Goal: Task Accomplishment & Management: Use online tool/utility

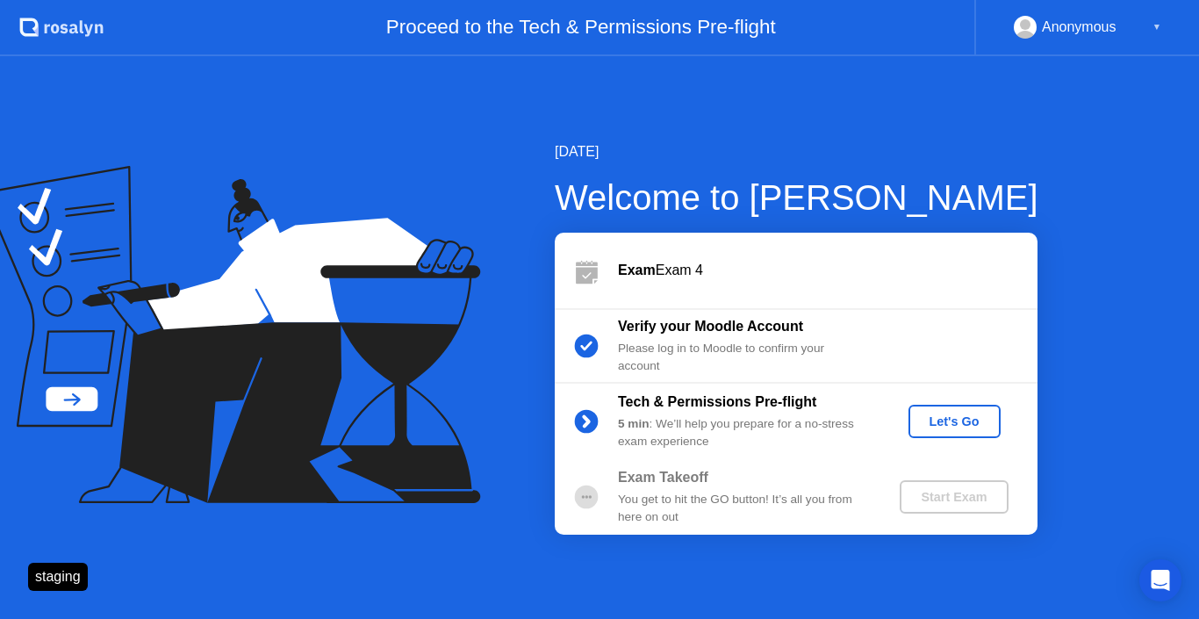
click at [932, 427] on div "Let's Go" at bounding box center [954, 421] width 78 height 14
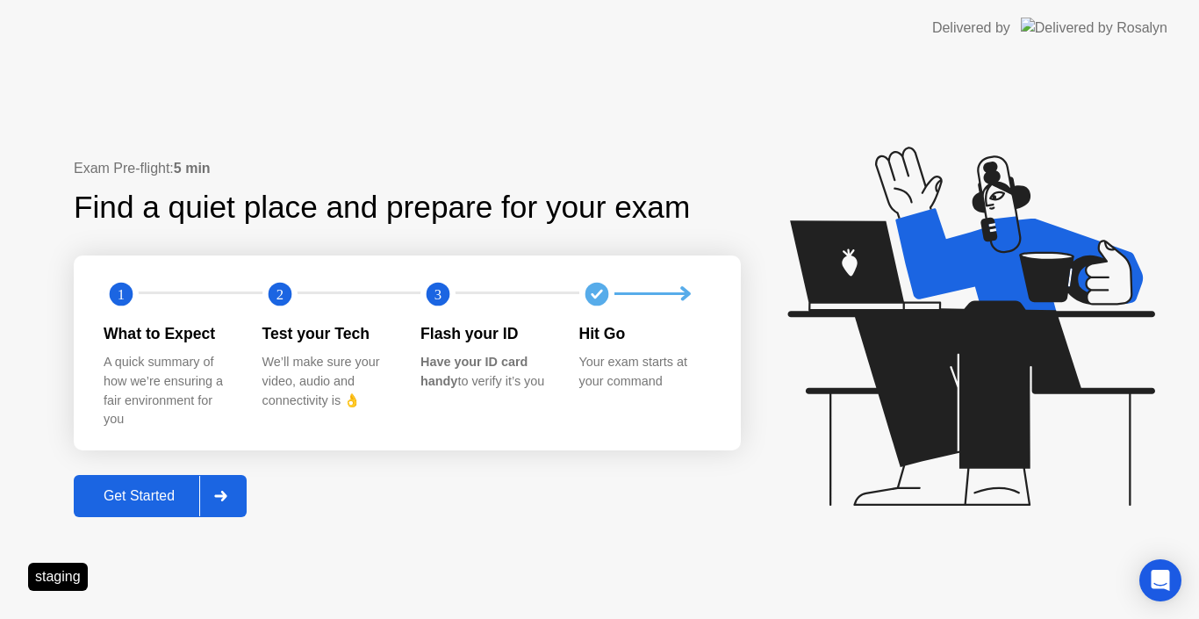
click at [186, 488] on div "Get Started" at bounding box center [139, 496] width 120 height 16
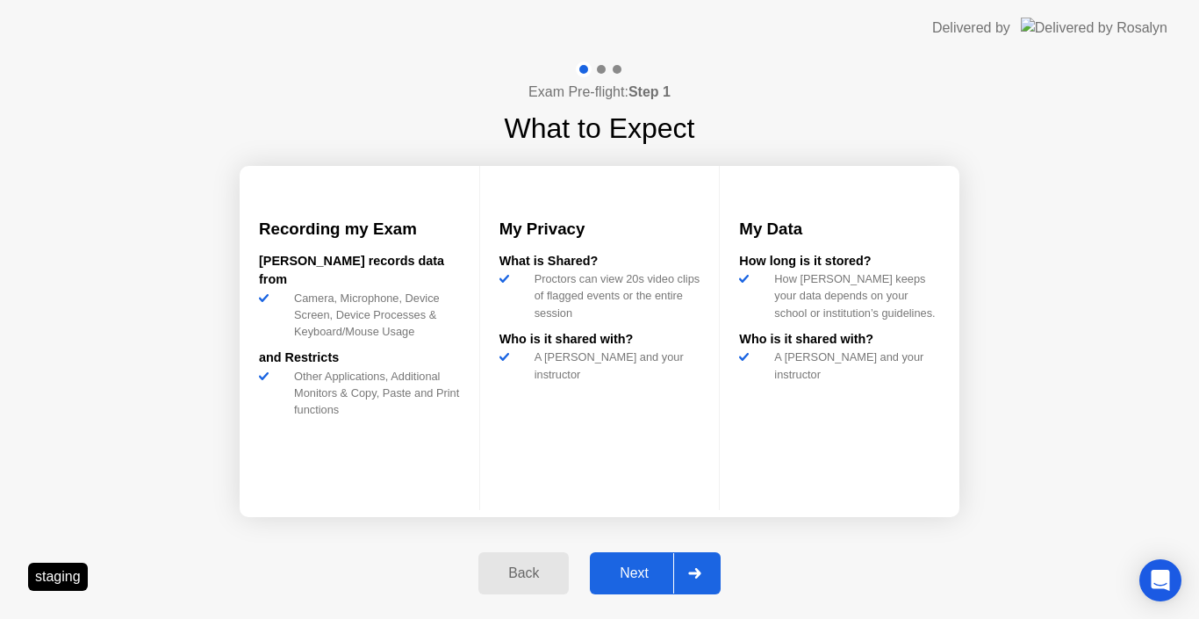
click at [634, 566] on div "Next" at bounding box center [634, 573] width 78 height 16
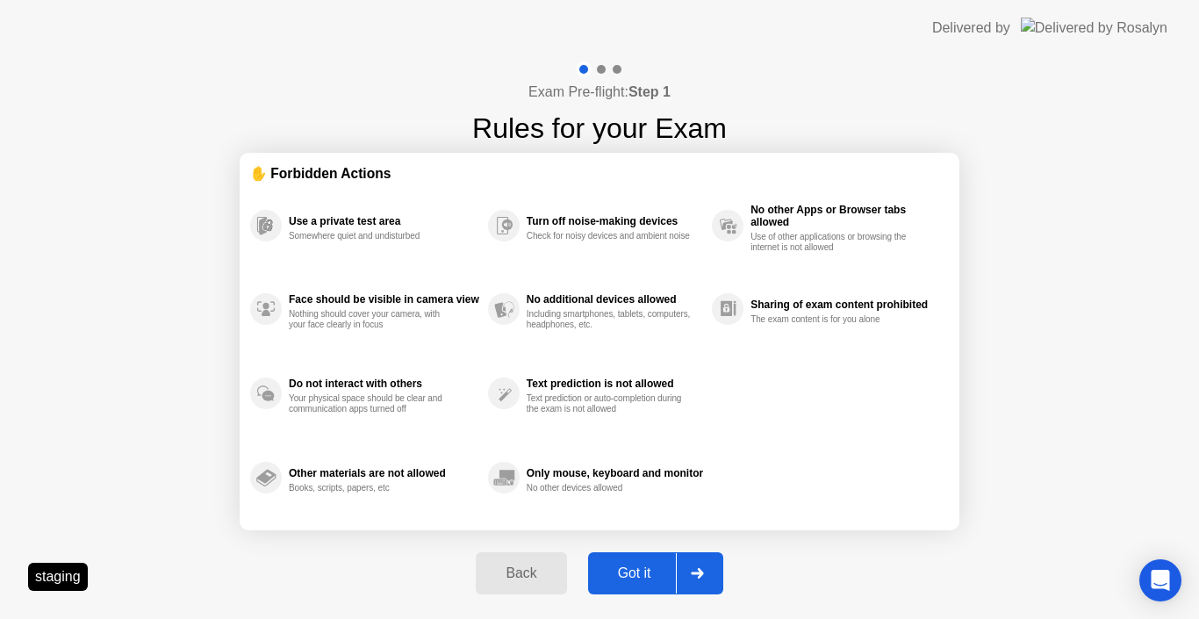
click at [613, 560] on button "Got it" at bounding box center [655, 573] width 135 height 42
select select "**********"
select select "*******"
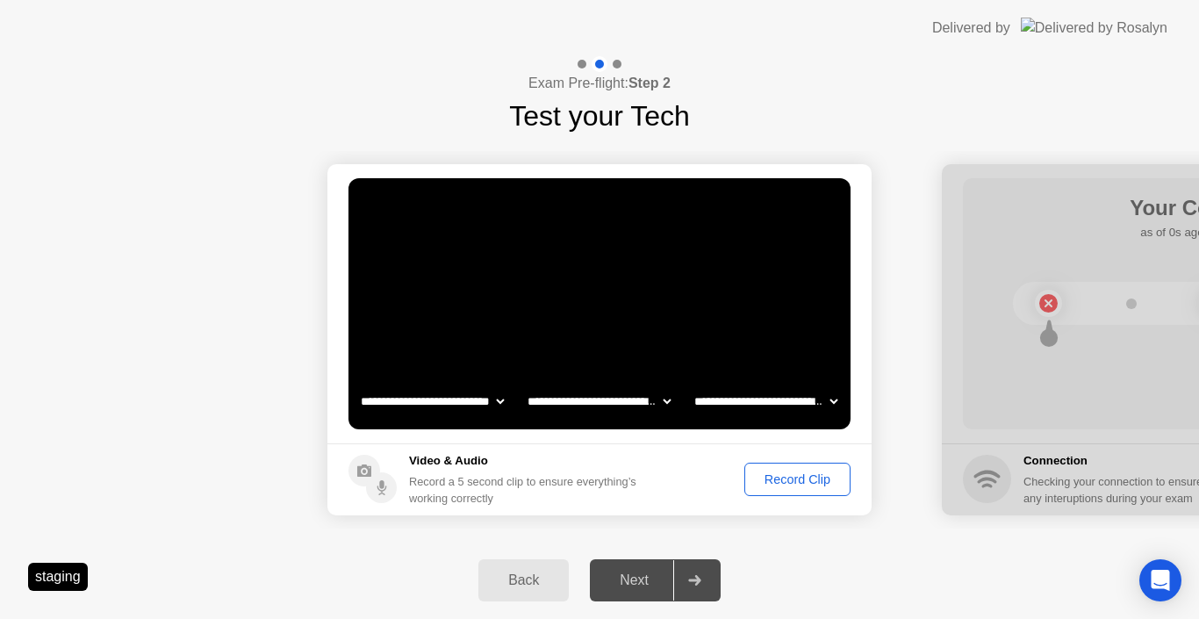
click at [793, 474] on div "Record Clip" at bounding box center [797, 479] width 94 height 14
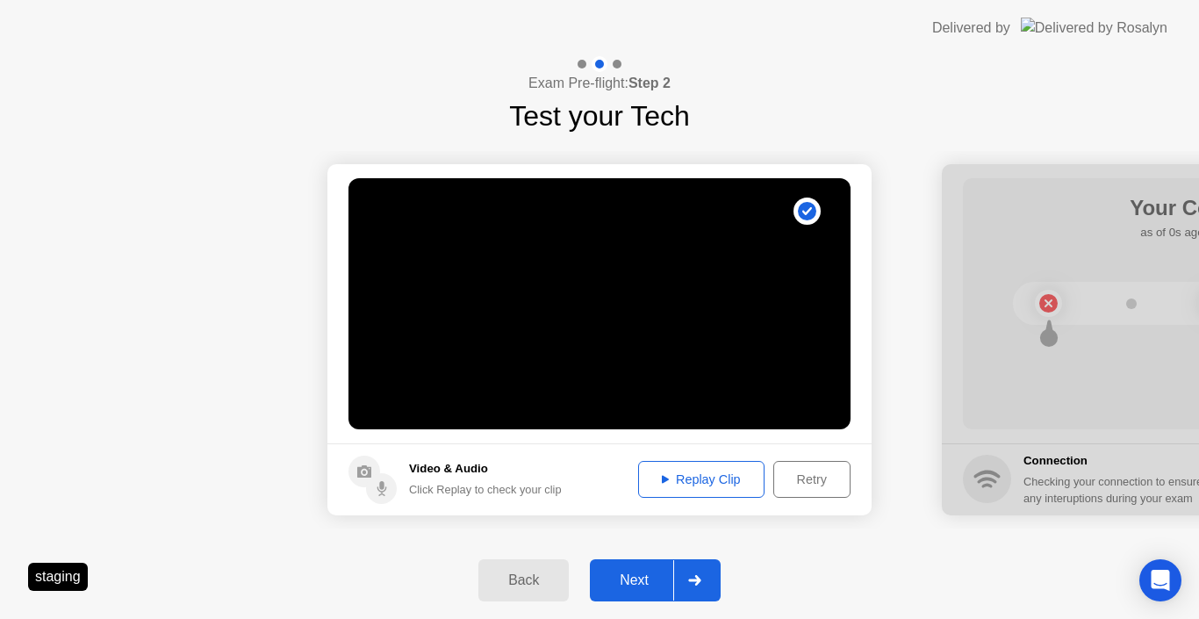
click at [648, 588] on div "Next" at bounding box center [634, 580] width 78 height 16
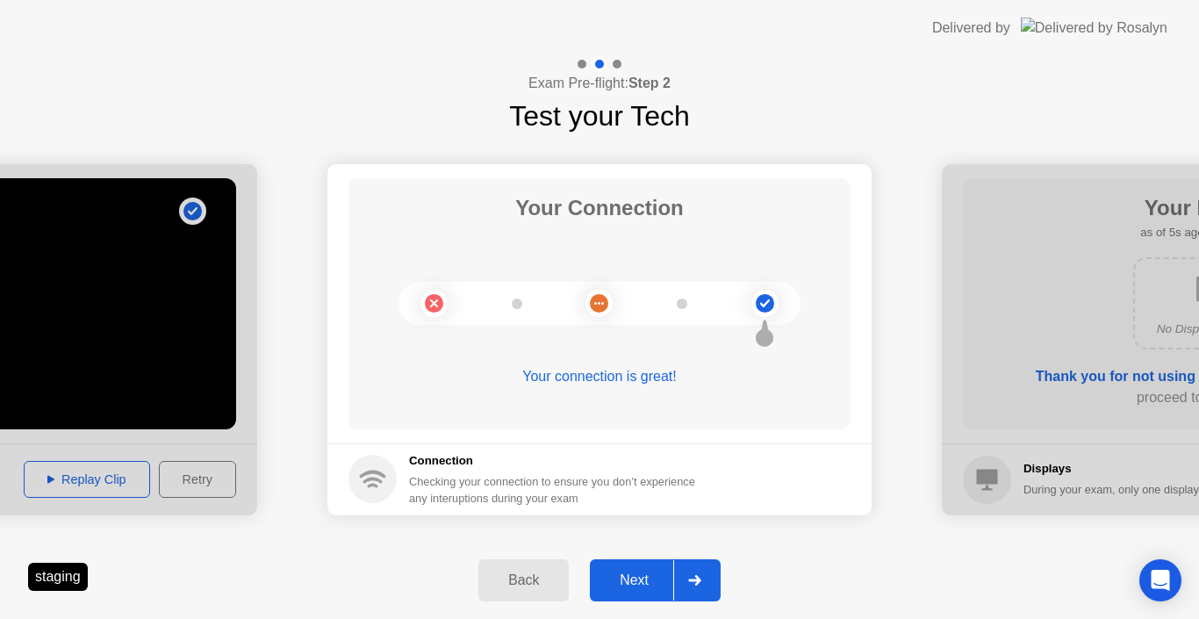
click at [629, 572] on div "Next" at bounding box center [634, 580] width 78 height 16
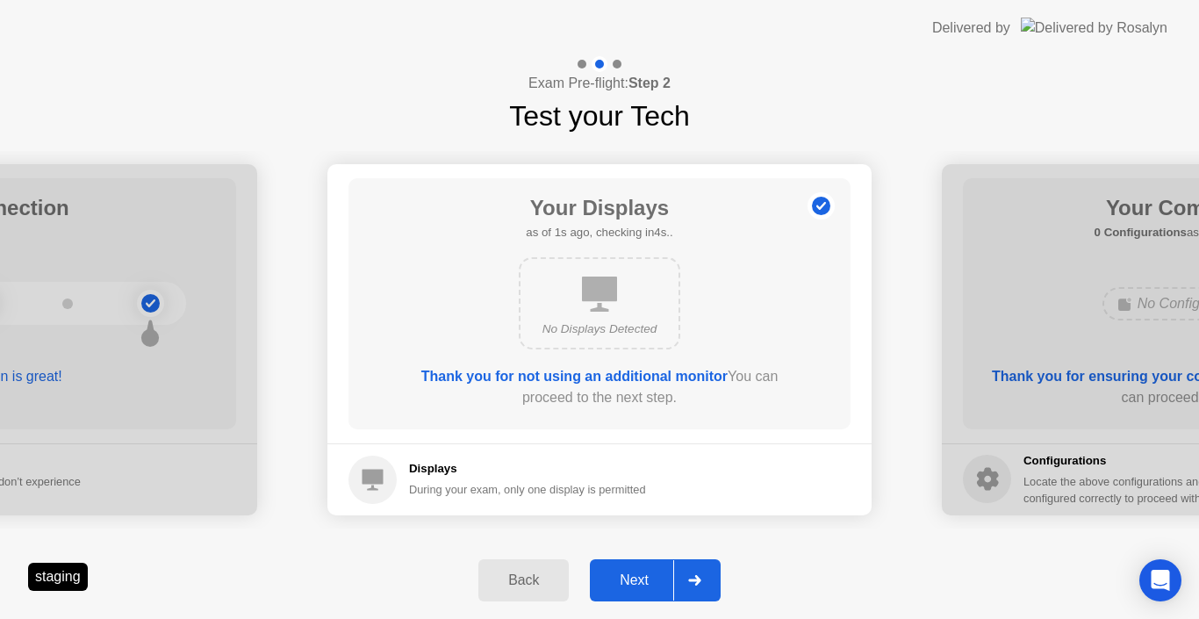
click at [635, 581] on div "Next" at bounding box center [634, 580] width 78 height 16
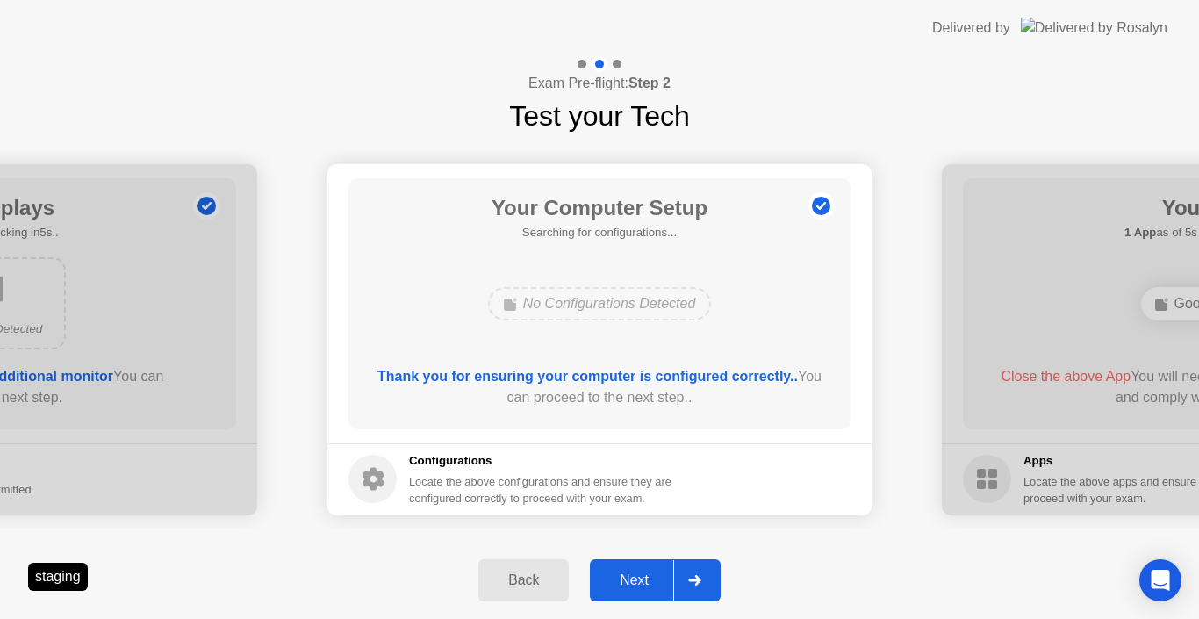
click at [628, 585] on div "Next" at bounding box center [634, 580] width 78 height 16
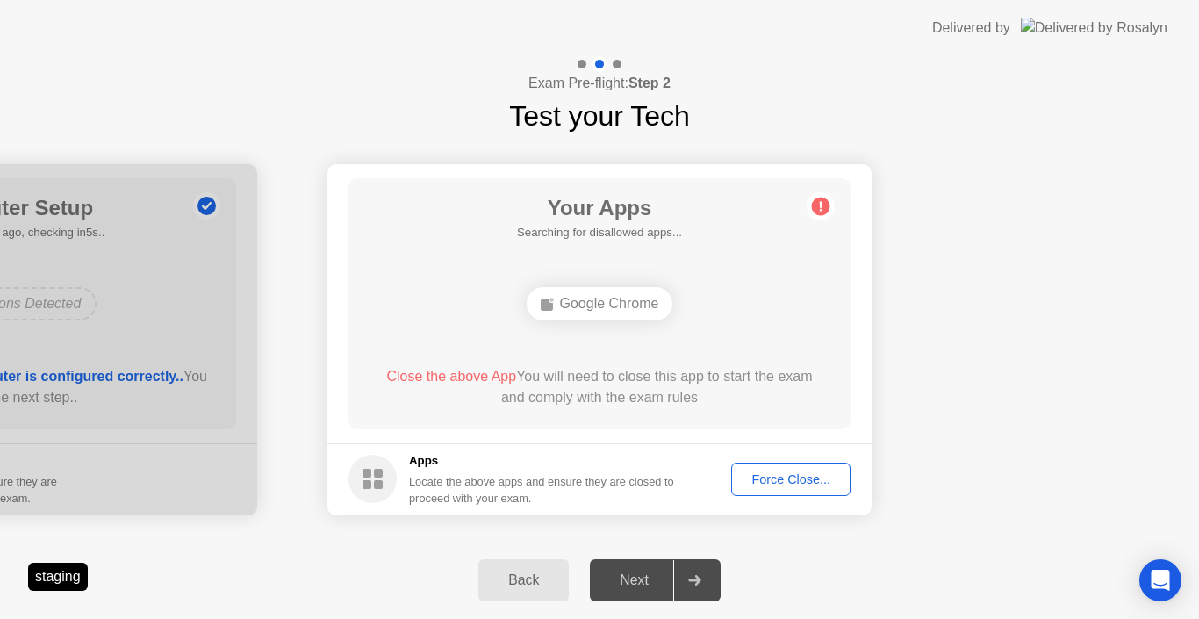
click at [797, 473] on div "Force Close..." at bounding box center [790, 479] width 107 height 14
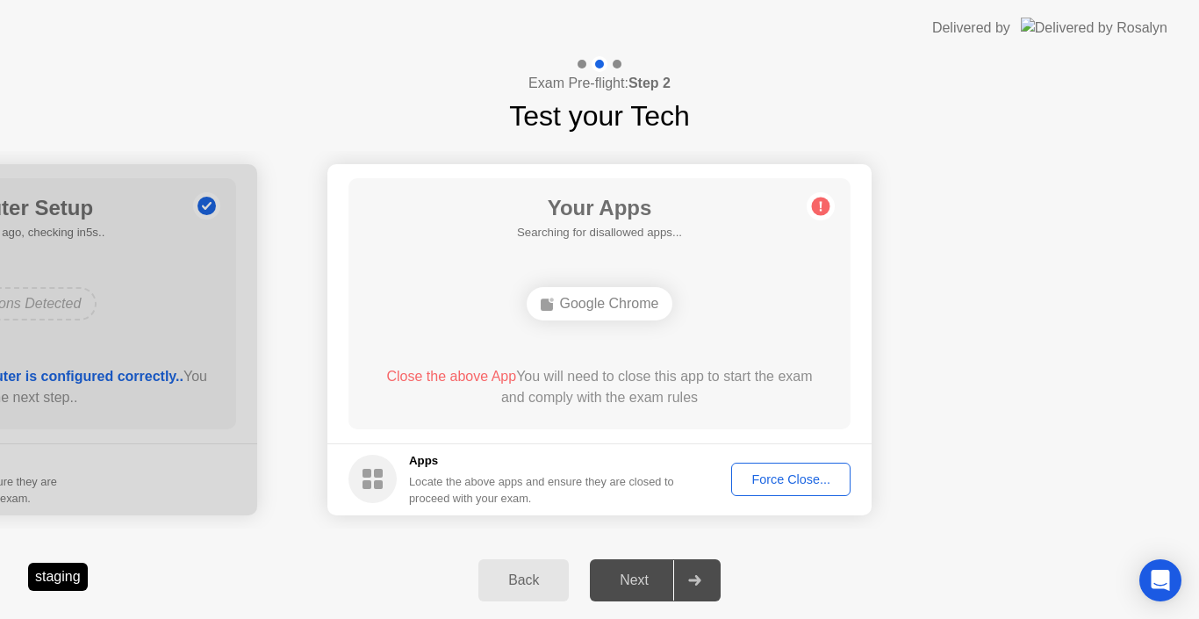
click at [807, 482] on div "Force Close..." at bounding box center [790, 479] width 107 height 14
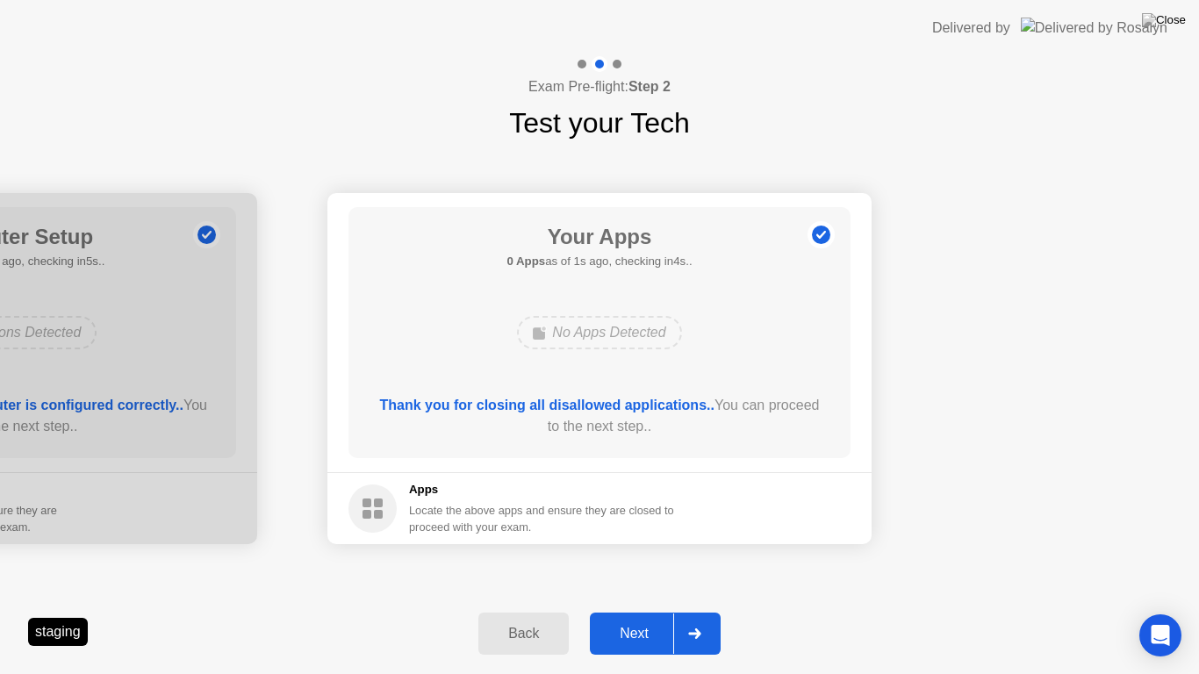
click at [638, 618] on div "Next" at bounding box center [634, 634] width 78 height 16
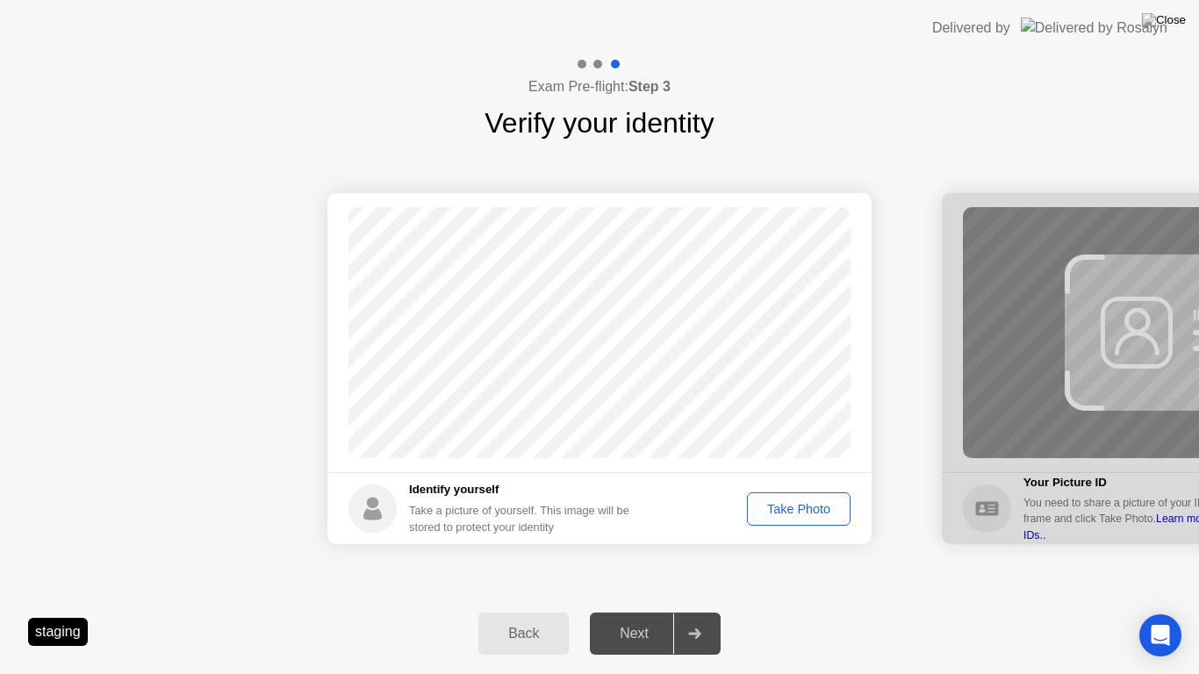
click at [793, 514] on div "Take Photo" at bounding box center [798, 509] width 91 height 14
click at [649, 618] on div "Next" at bounding box center [634, 634] width 78 height 16
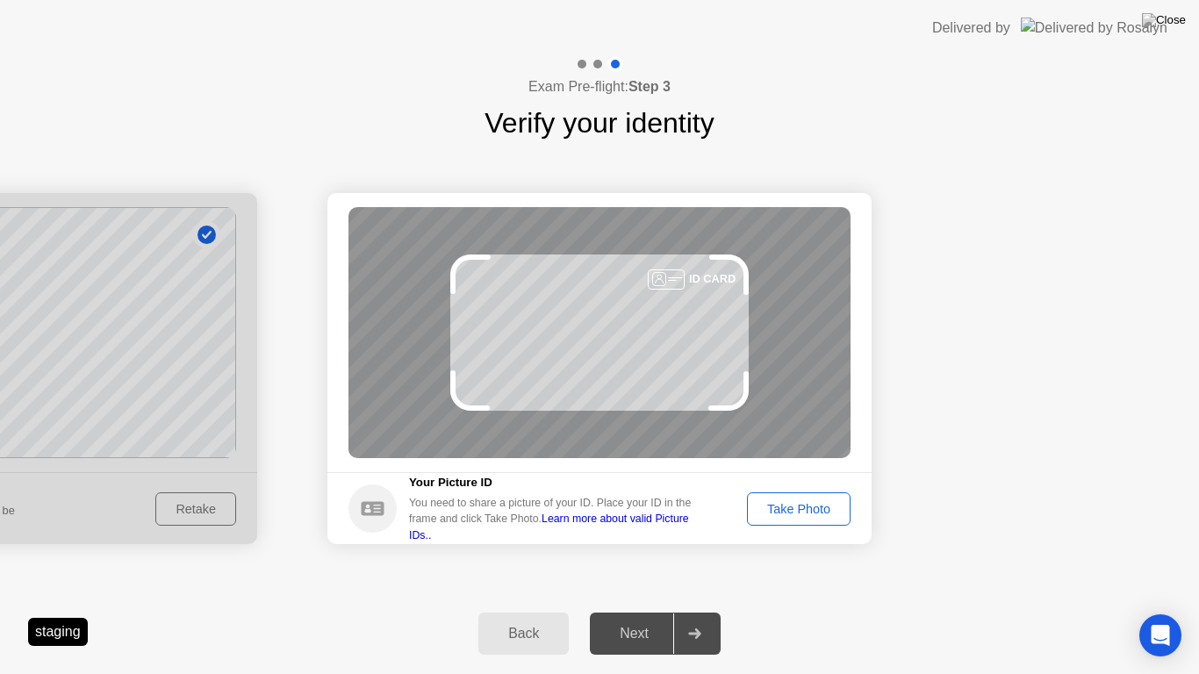
click at [794, 510] on div "Take Photo" at bounding box center [798, 509] width 91 height 14
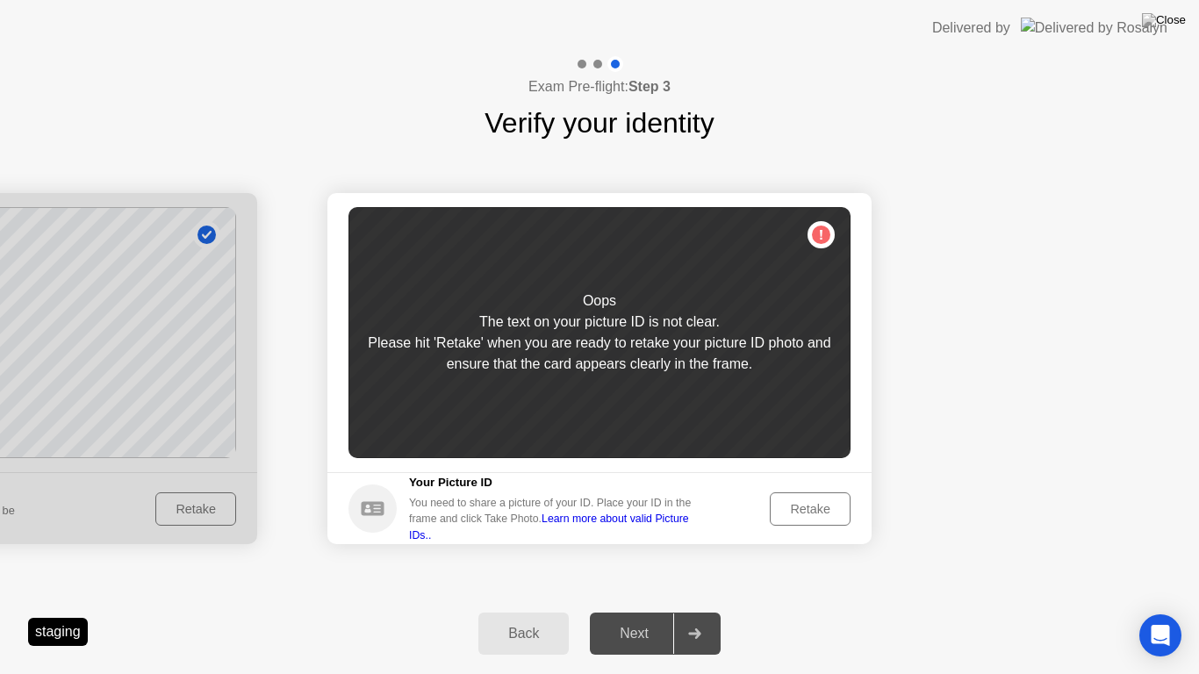
click at [798, 516] on div "Retake" at bounding box center [810, 509] width 68 height 14
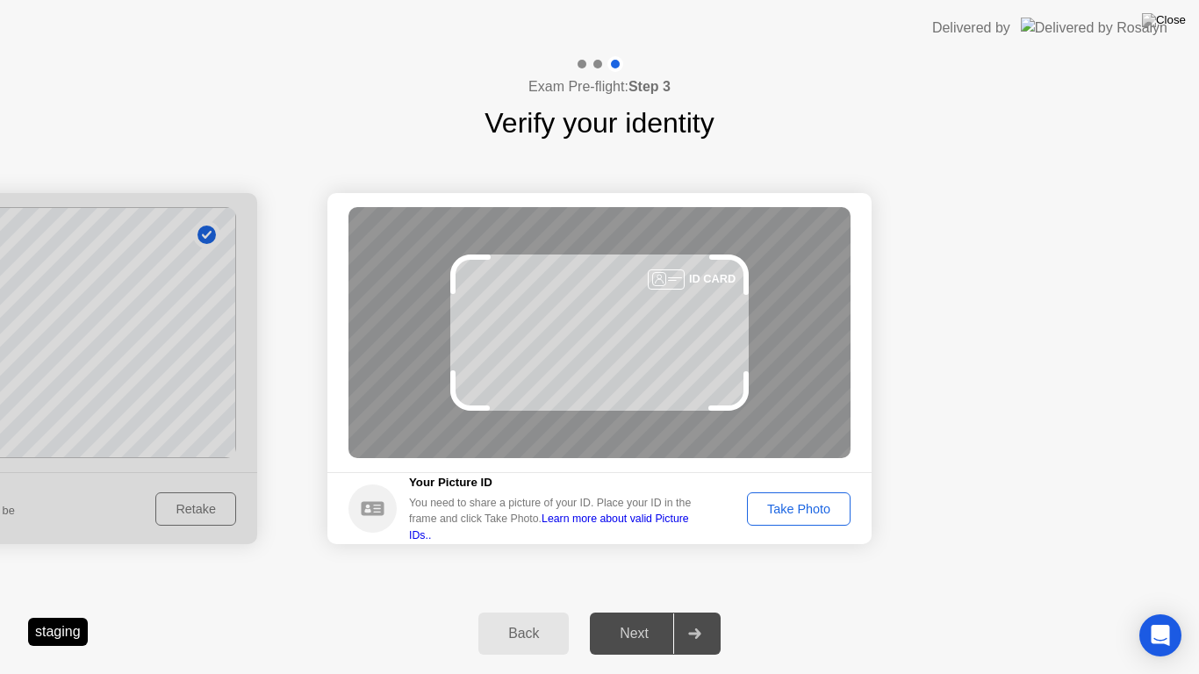
click at [779, 497] on button "Take Photo" at bounding box center [799, 508] width 104 height 33
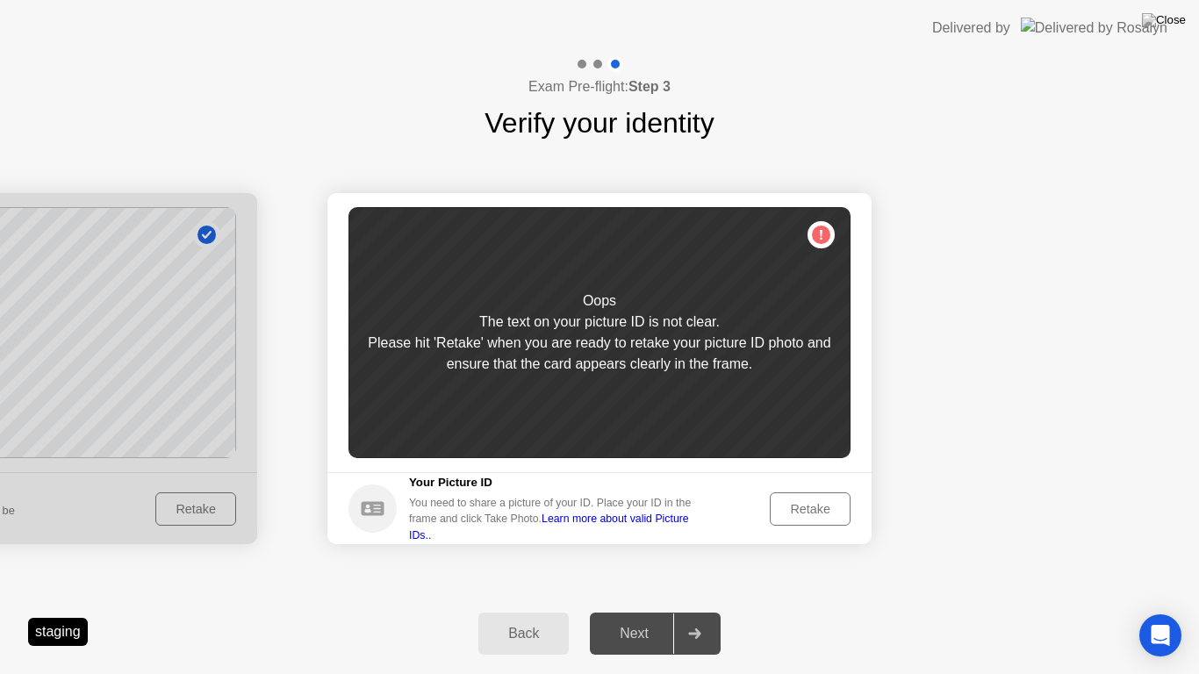
click at [816, 506] on div "Retake" at bounding box center [810, 509] width 68 height 14
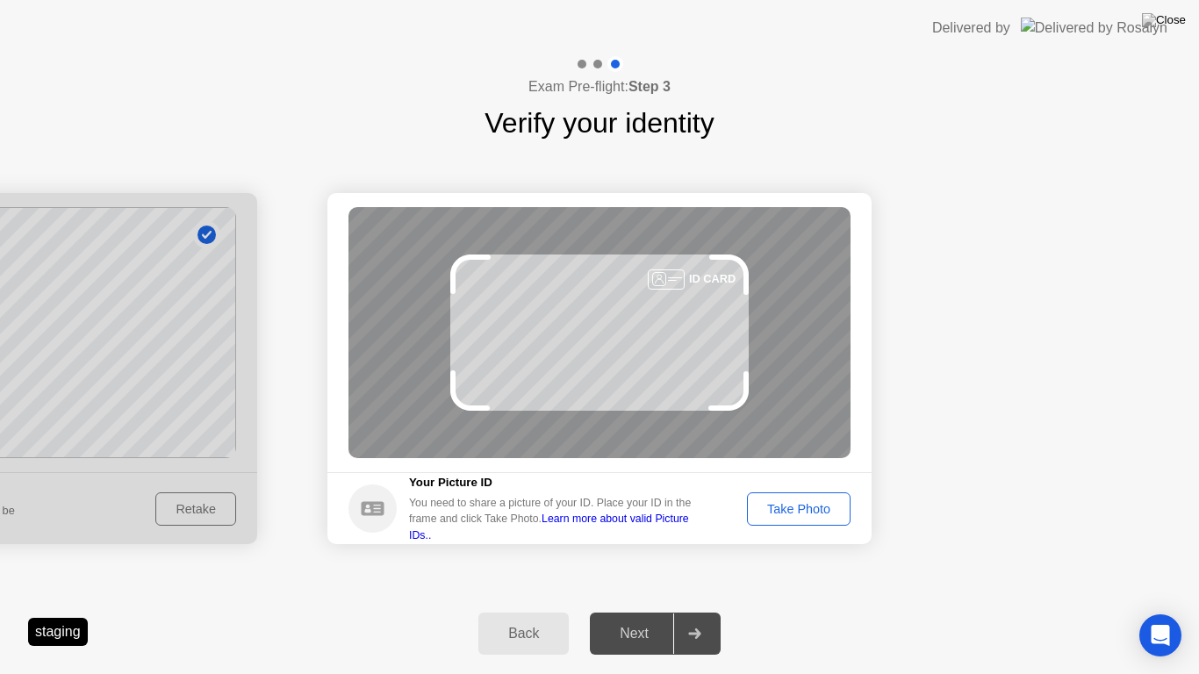
click at [520, 618] on div "Back" at bounding box center [524, 634] width 80 height 16
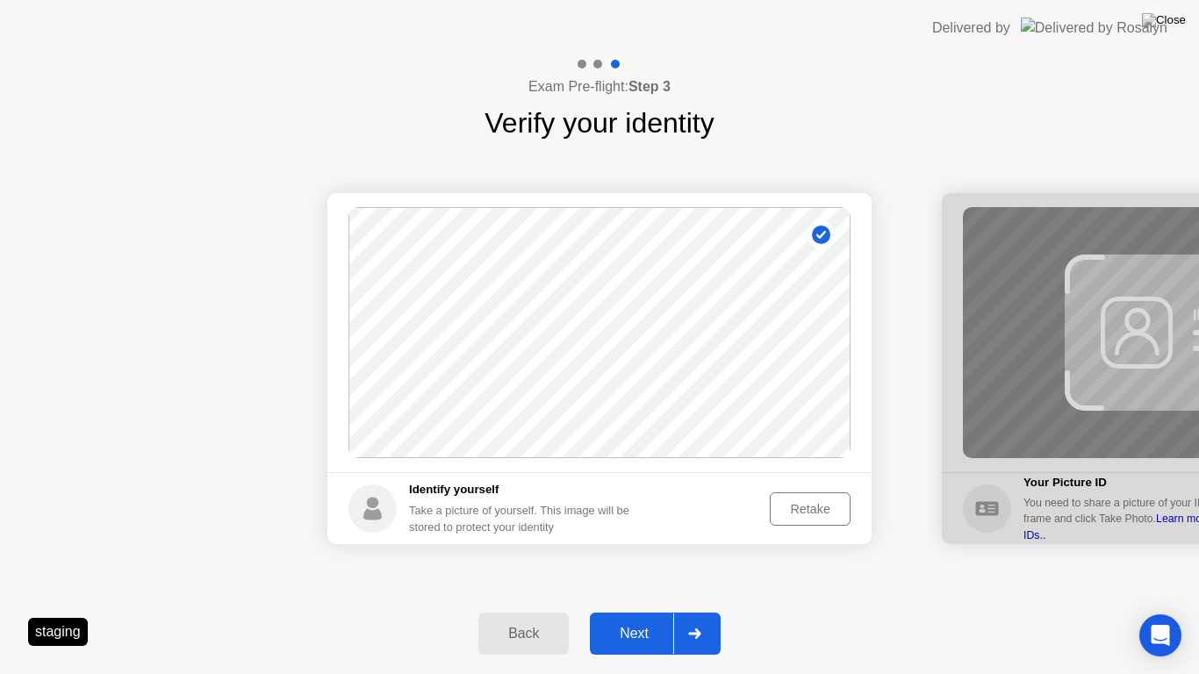
click at [637, 618] on div "Next" at bounding box center [634, 634] width 78 height 16
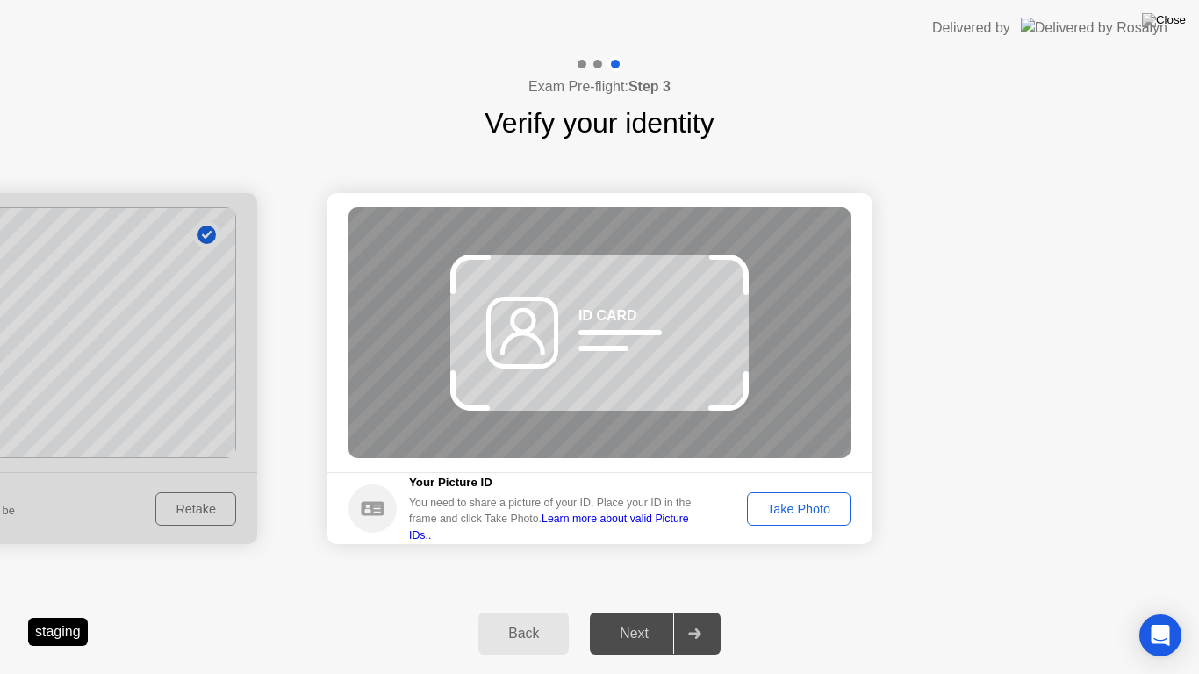
click at [800, 511] on div "Take Photo" at bounding box center [798, 509] width 91 height 14
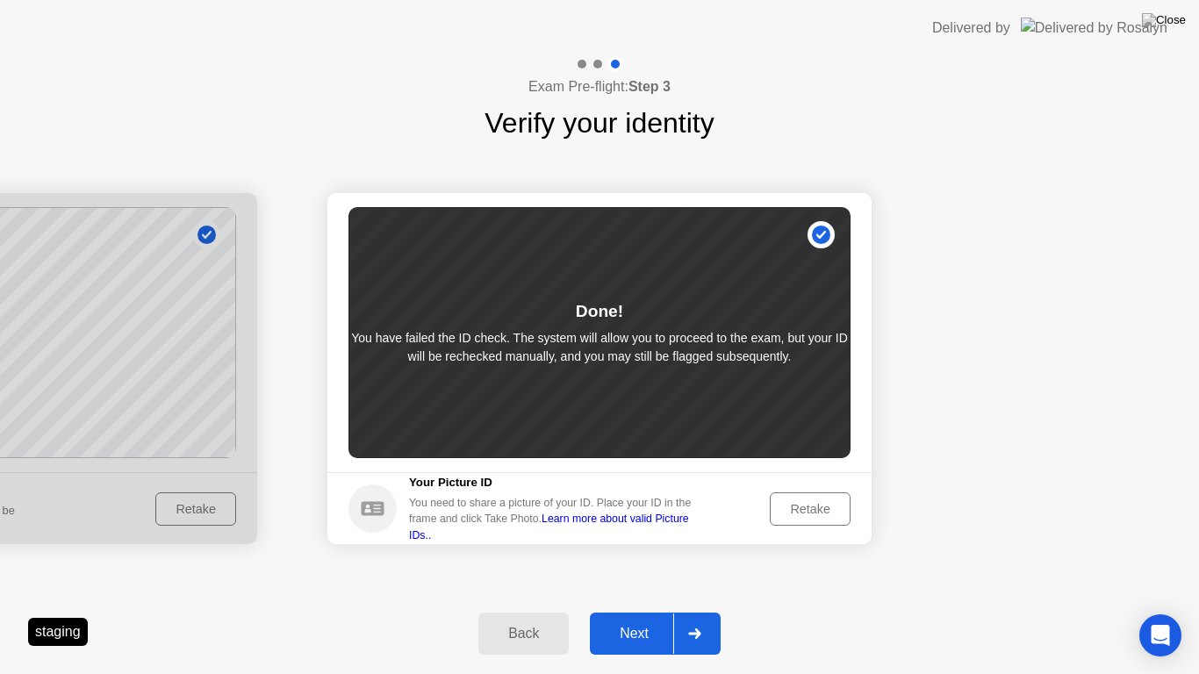
click at [631, 618] on div "Next" at bounding box center [634, 634] width 78 height 16
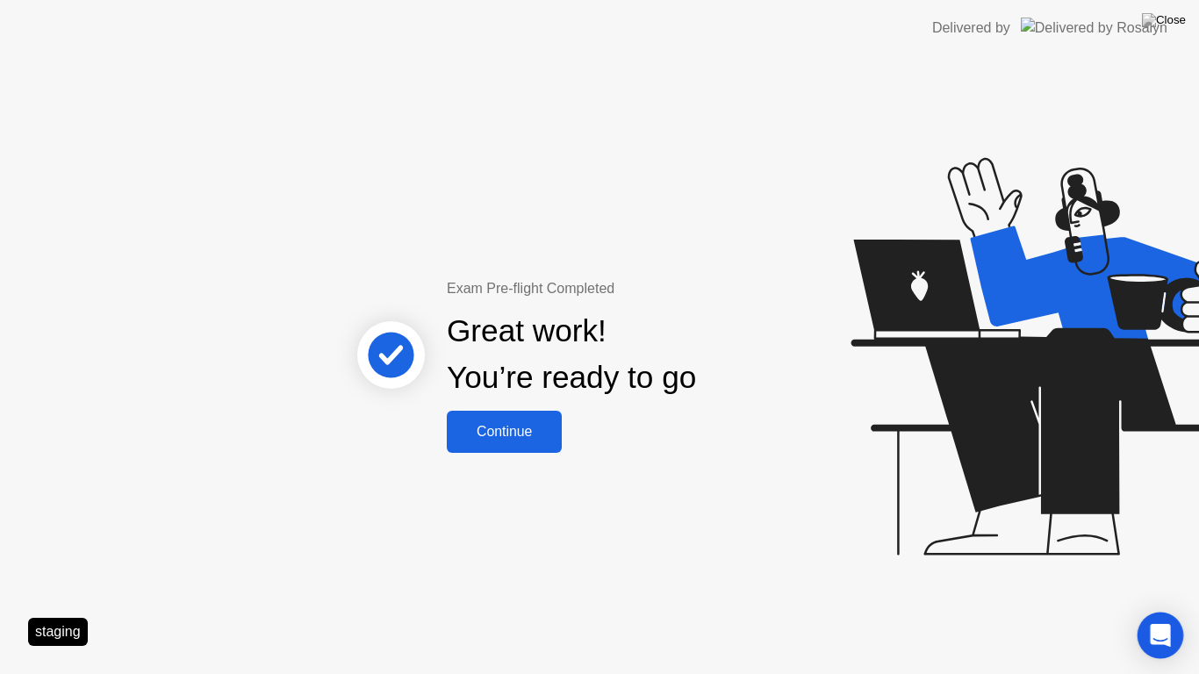
click at [1158, 618] on icon "Open Intercom Messenger" at bounding box center [1160, 635] width 20 height 23
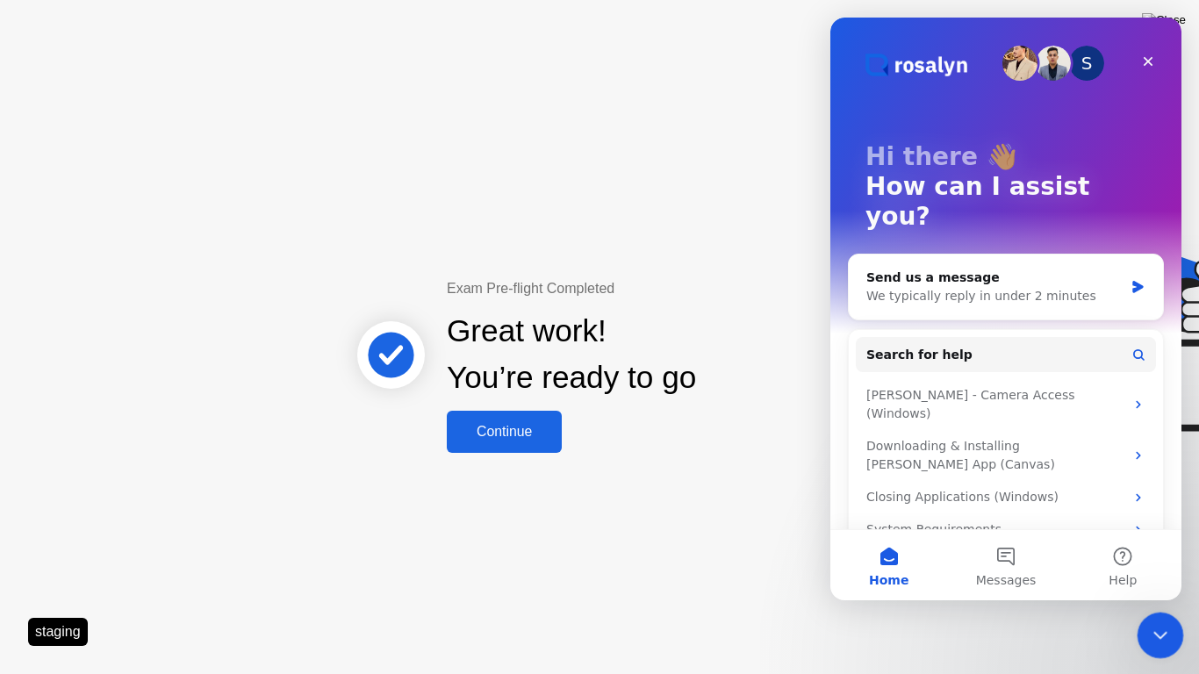
click at [1163, 618] on icon "Close Intercom Messenger" at bounding box center [1157, 632] width 21 height 21
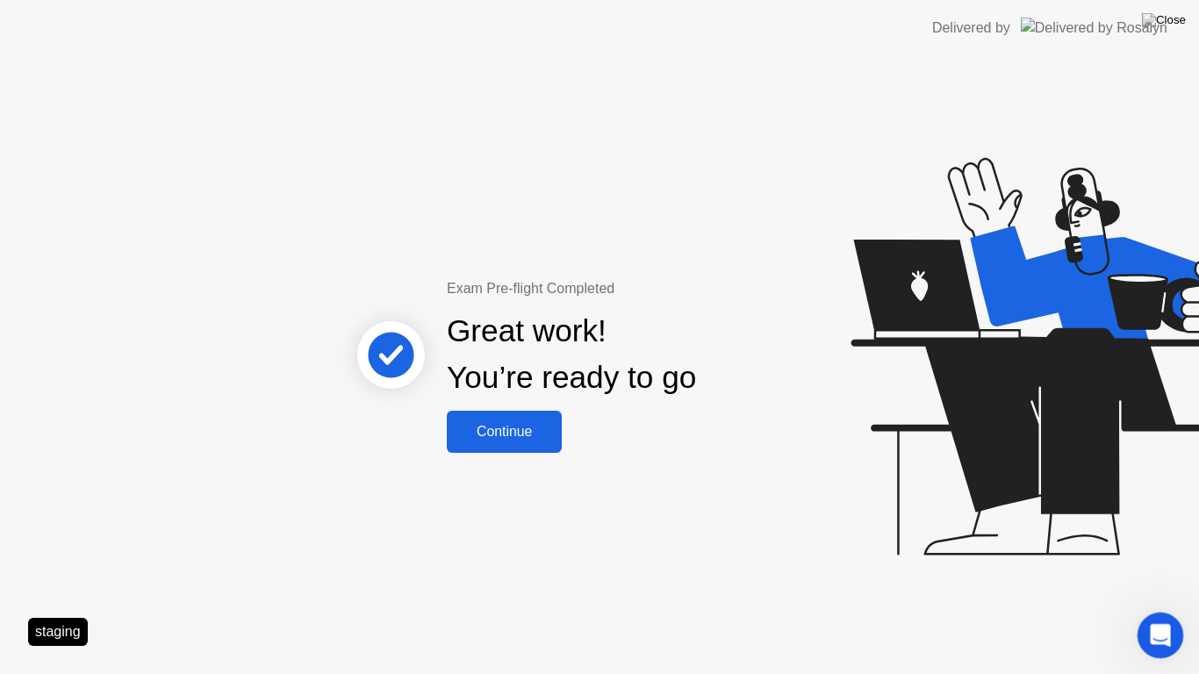
click at [1158, 618] on icon "Open Intercom Messenger" at bounding box center [1158, 633] width 29 height 29
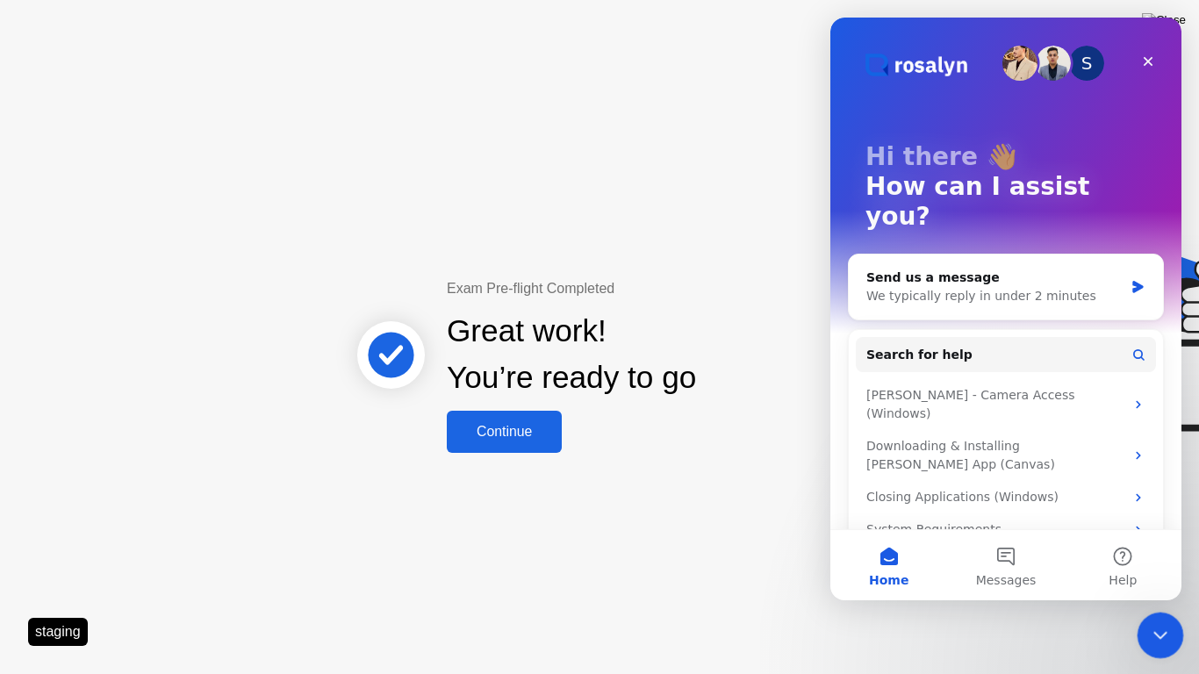
click at [1162, 618] on icon "Close Intercom Messenger" at bounding box center [1157, 632] width 21 height 21
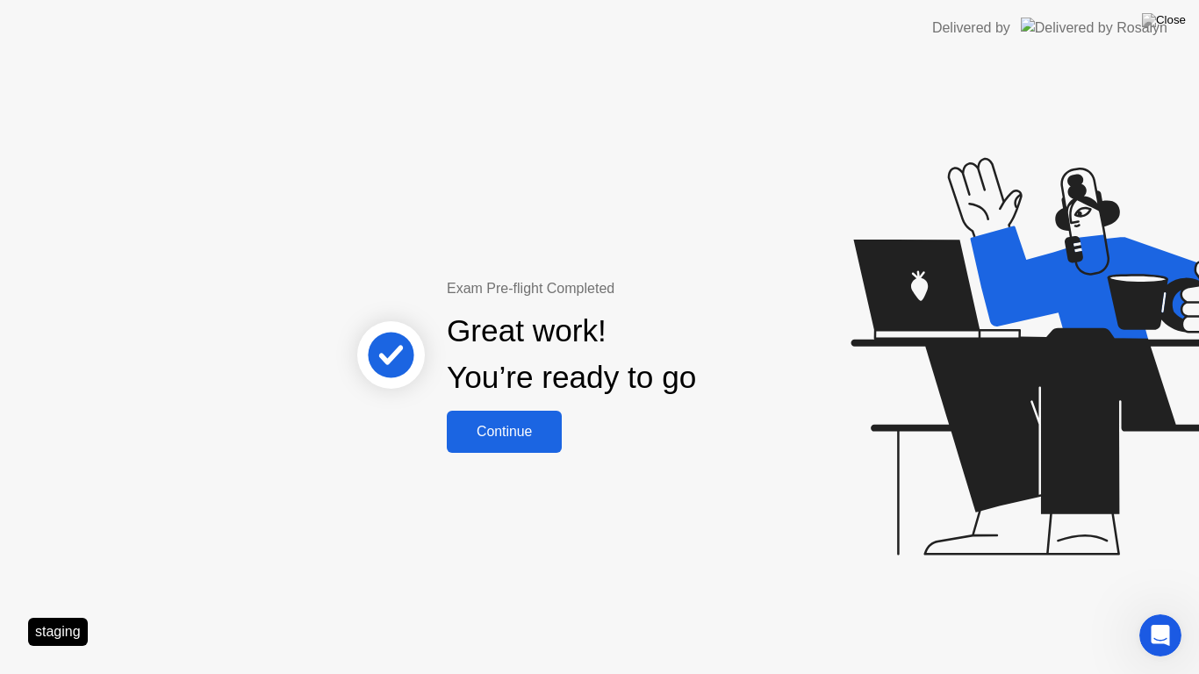
click at [493, 434] on div "Continue" at bounding box center [504, 432] width 104 height 16
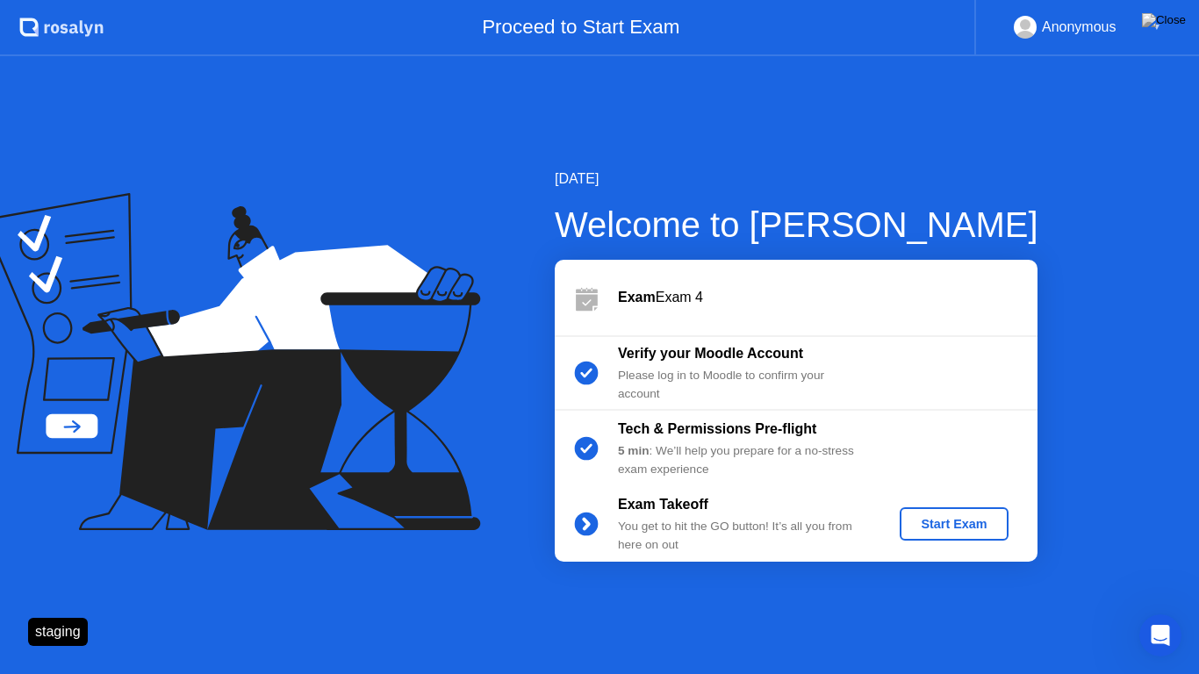
click at [981, 517] on div "Start Exam" at bounding box center [954, 524] width 94 height 14
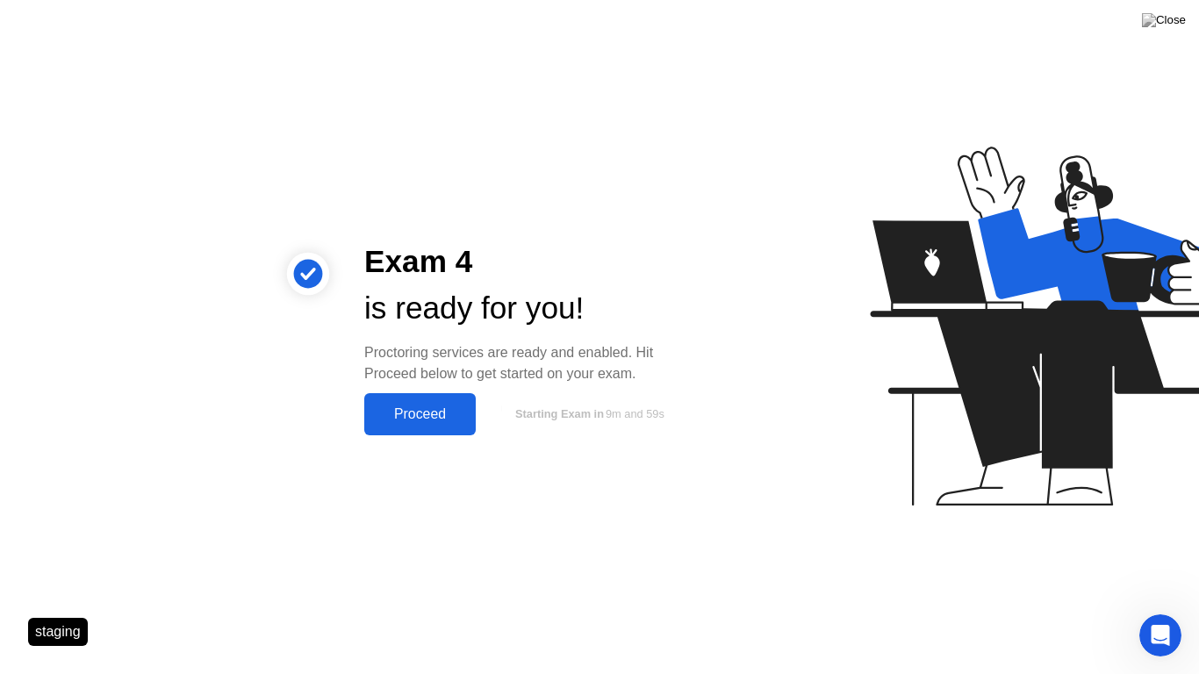
click at [418, 417] on div "Proceed" at bounding box center [420, 414] width 101 height 16
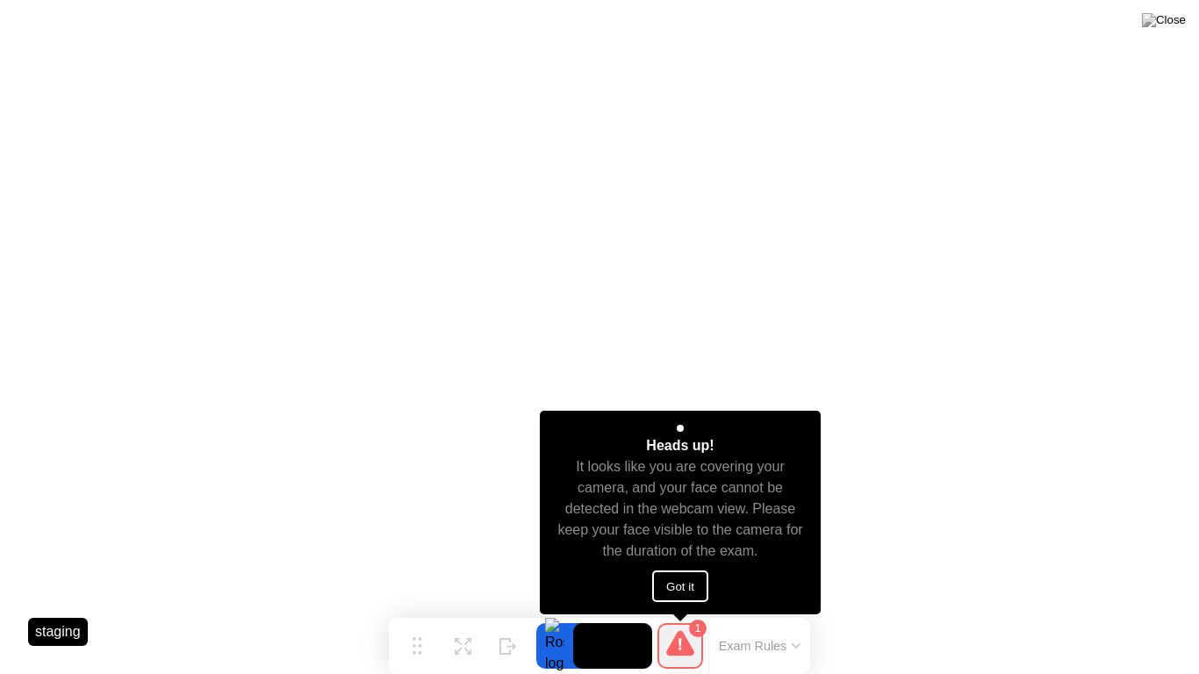
click at [671, 585] on button "Got it" at bounding box center [680, 587] width 56 height 32
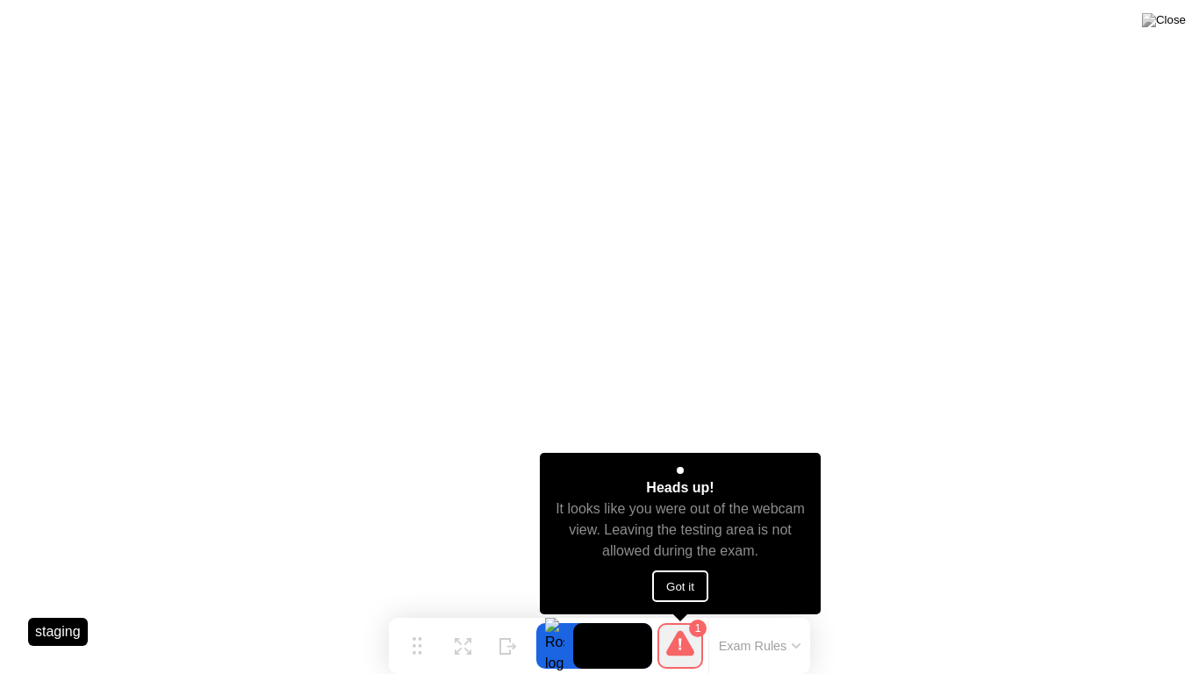
click at [678, 574] on button "Got it" at bounding box center [680, 587] width 56 height 32
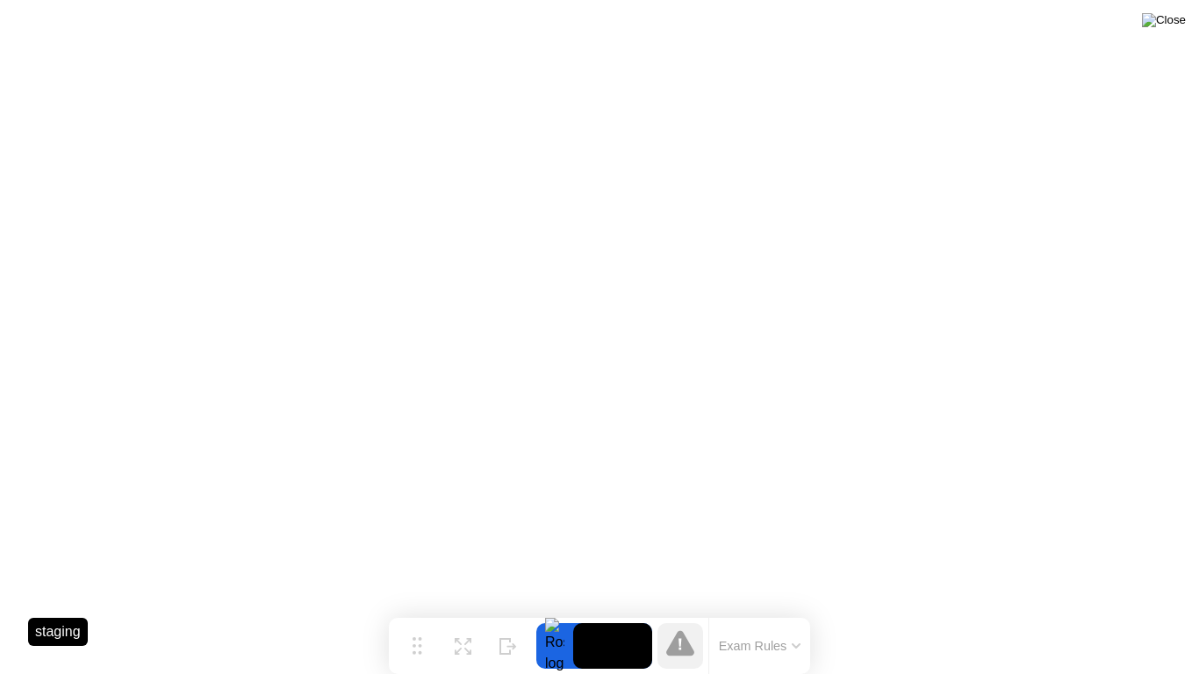
click at [1166, 24] on img at bounding box center [1164, 20] width 44 height 14
